Goal: Obtain resource: Download file/media

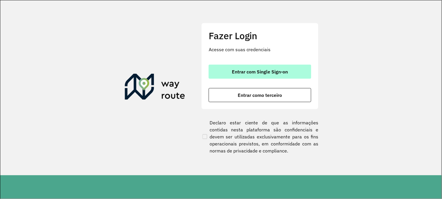
click at [273, 71] on span "Entrar com Single Sign-on" at bounding box center [260, 71] width 56 height 5
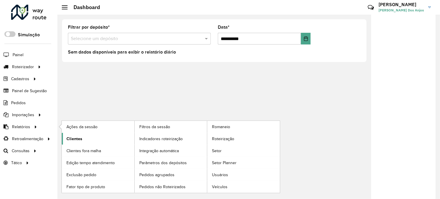
click at [77, 140] on span "Clientes" at bounding box center [74, 139] width 16 height 6
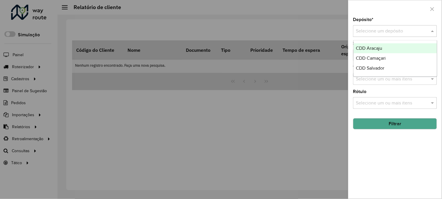
click at [376, 30] on input "text" at bounding box center [389, 31] width 66 height 7
click at [366, 51] on div "CDD Aracaju" at bounding box center [394, 48] width 83 height 10
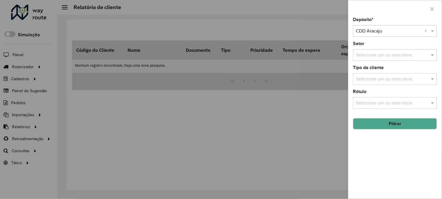
click at [393, 125] on button "Filtrar" at bounding box center [395, 123] width 84 height 11
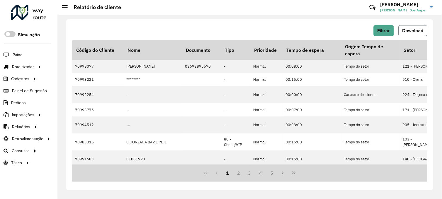
click at [414, 31] on span "Download" at bounding box center [412, 30] width 21 height 5
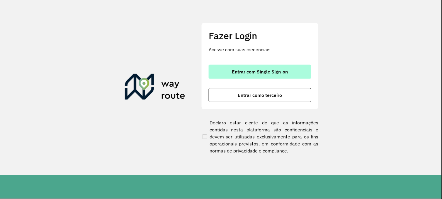
click at [252, 75] on button "Entrar com Single Sign-on" at bounding box center [259, 72] width 102 height 14
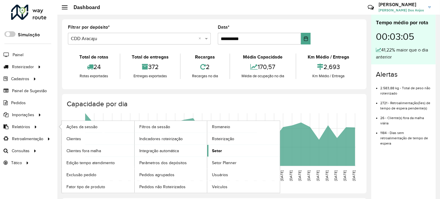
click at [221, 152] on span "Setor" at bounding box center [217, 151] width 10 height 6
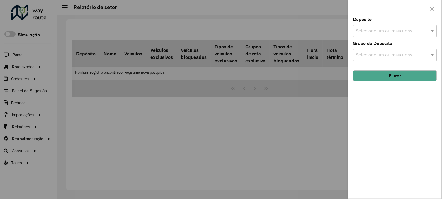
click at [365, 31] on input "text" at bounding box center [391, 31] width 75 height 7
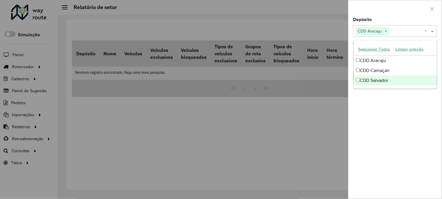
click at [362, 115] on div "Depósito Selecione um ou mais itens CDD Aracaju × × Grupo de Depósito Selecione…" at bounding box center [394, 108] width 93 height 181
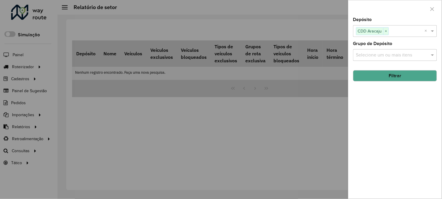
click at [395, 76] on button "Filtrar" at bounding box center [395, 75] width 84 height 11
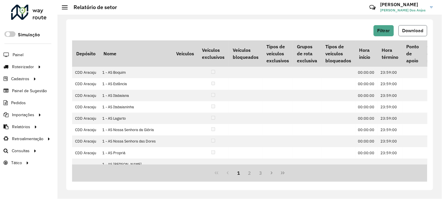
click at [408, 30] on span "Download" at bounding box center [412, 30] width 21 height 5
